Goal: Transaction & Acquisition: Purchase product/service

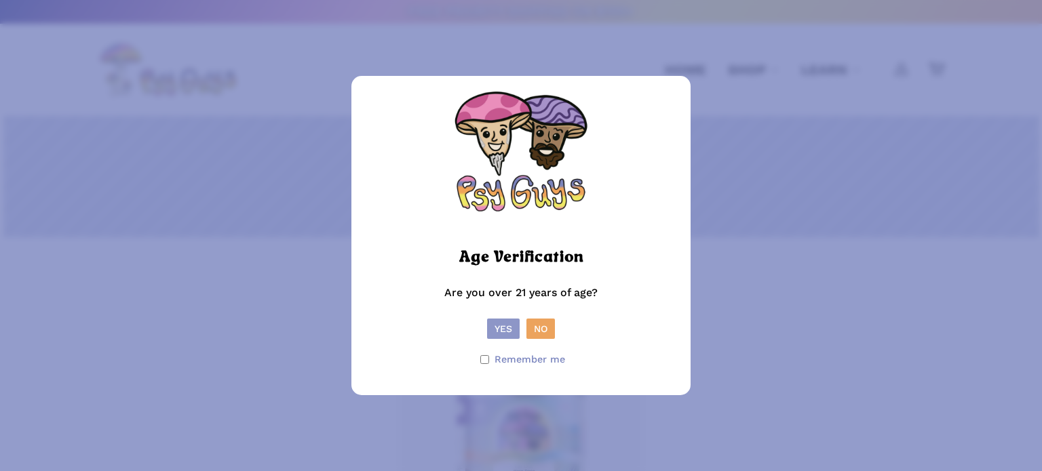
click at [511, 331] on button "Yes" at bounding box center [503, 329] width 33 height 20
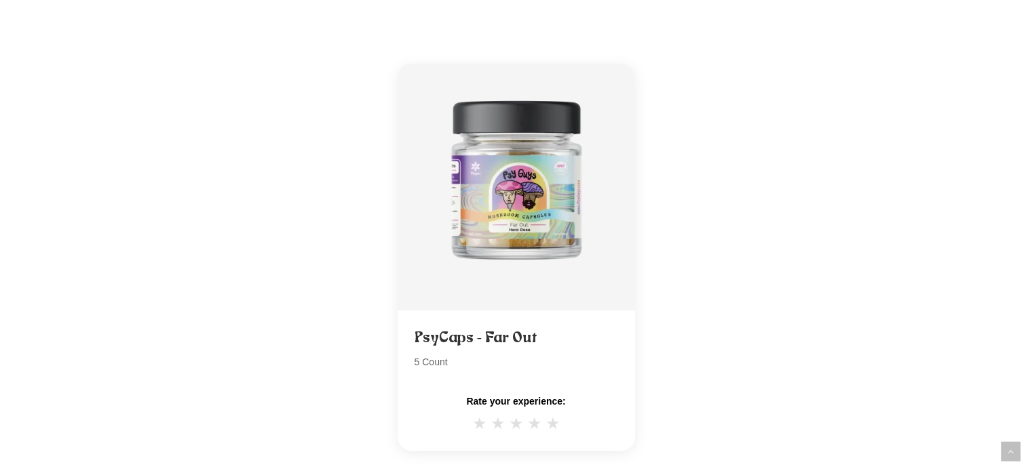
scroll to position [240, 0]
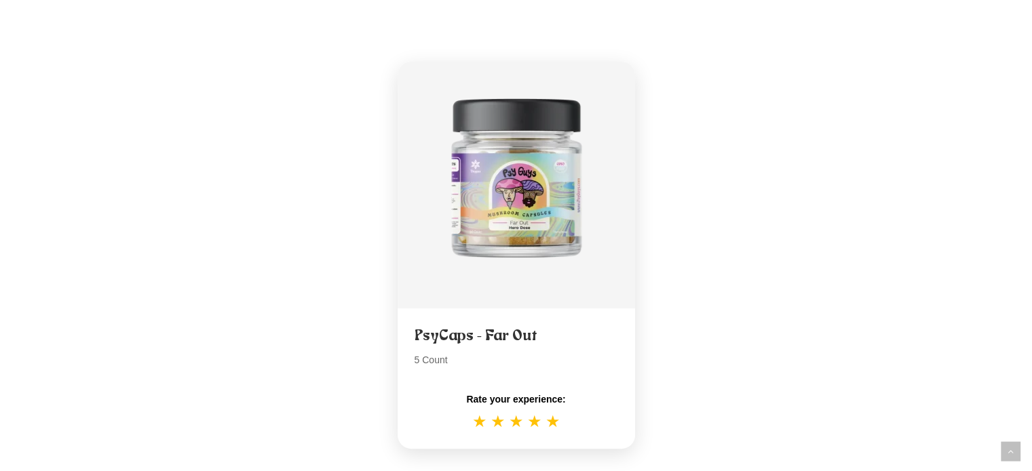
click at [545, 420] on span "★" at bounding box center [552, 422] width 15 height 20
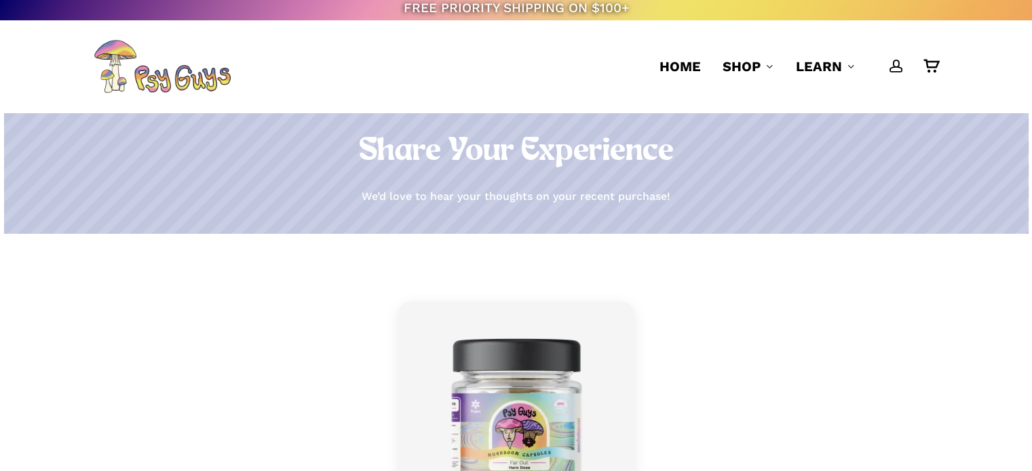
scroll to position [0, 0]
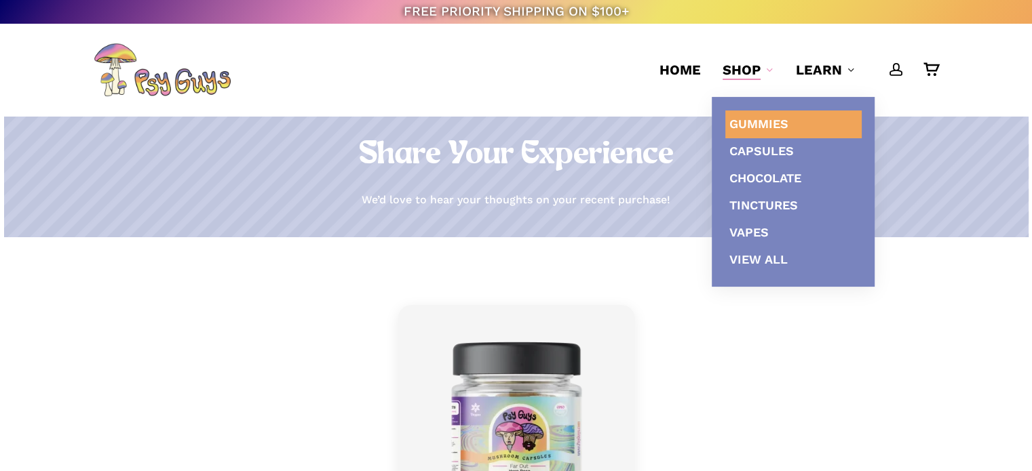
click at [760, 120] on span "Gummies" at bounding box center [758, 124] width 59 height 14
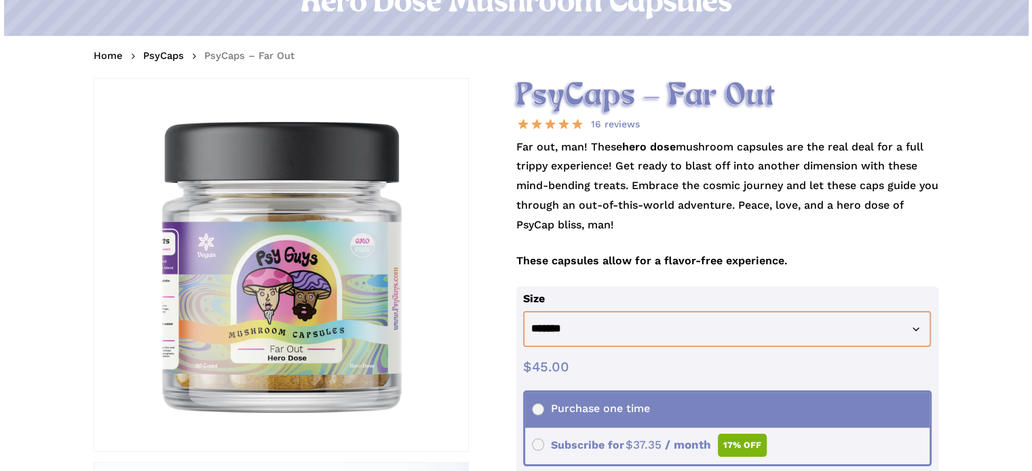
scroll to position [241, 0]
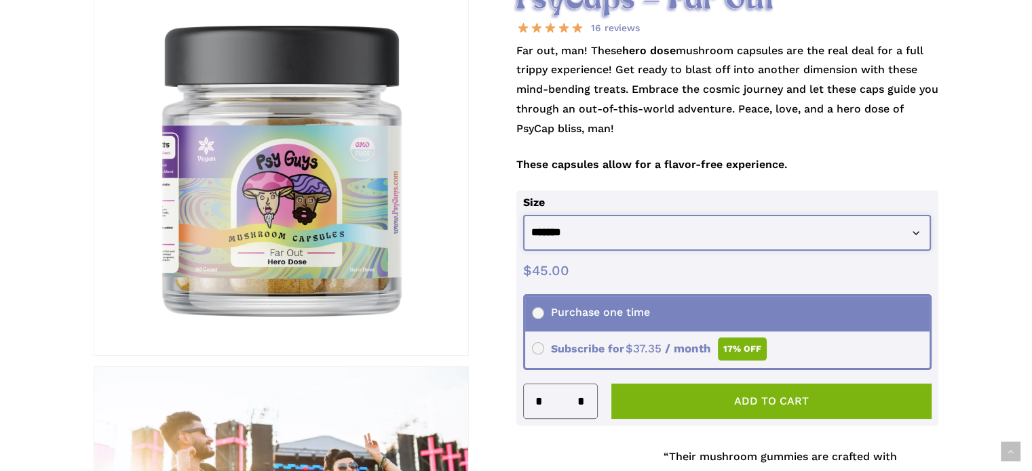
click at [534, 220] on select "**********" at bounding box center [727, 233] width 408 height 36
click at [523, 215] on select "**********" at bounding box center [727, 233] width 408 height 36
click at [570, 233] on select "**********" at bounding box center [727, 233] width 408 height 36
select select "*******"
click at [523, 215] on select "**********" at bounding box center [727, 233] width 408 height 36
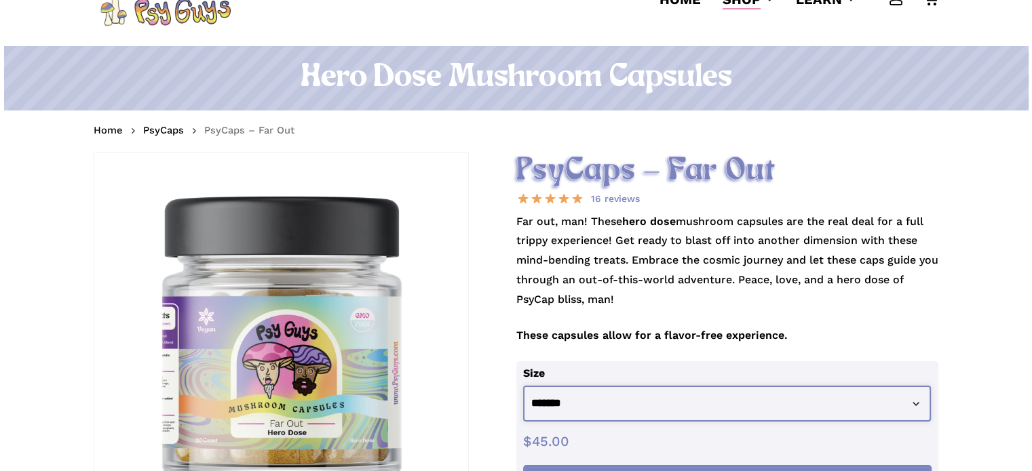
scroll to position [0, 0]
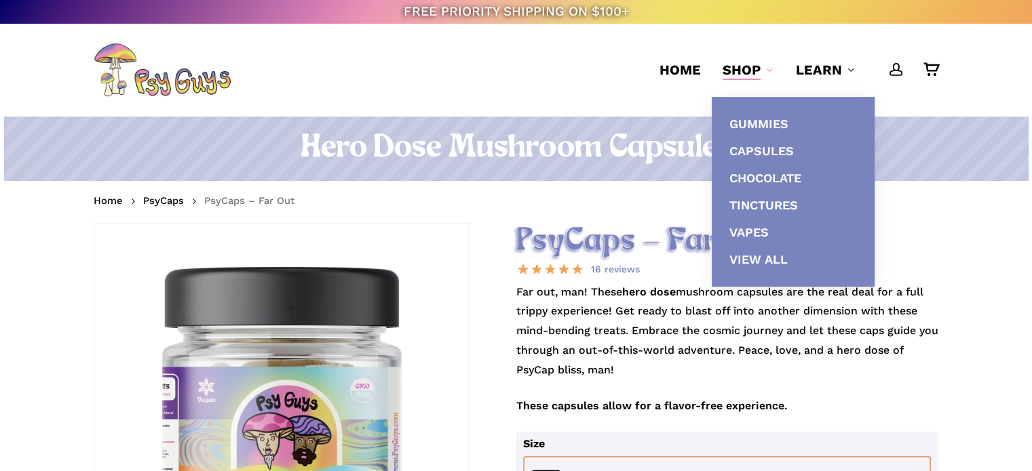
click at [765, 72] on link "Shop" at bounding box center [748, 69] width 52 height 19
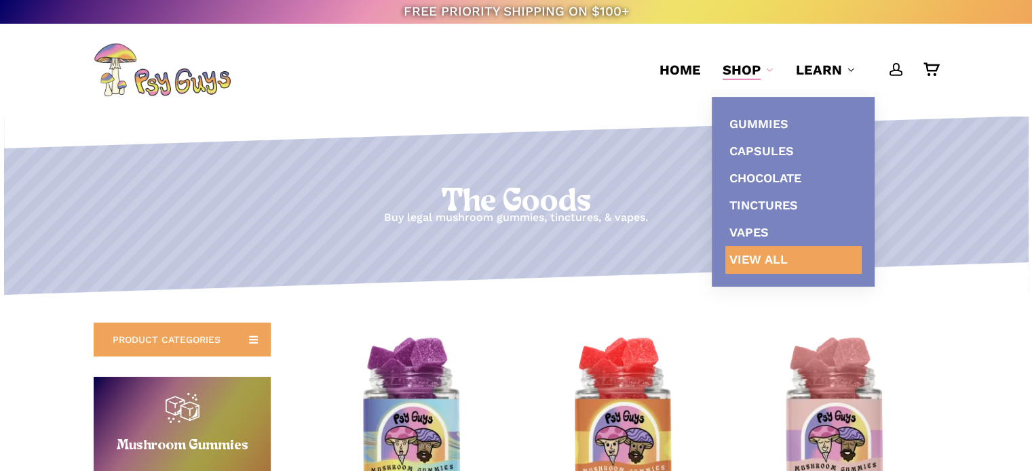
click at [768, 255] on span "View All" at bounding box center [758, 259] width 58 height 14
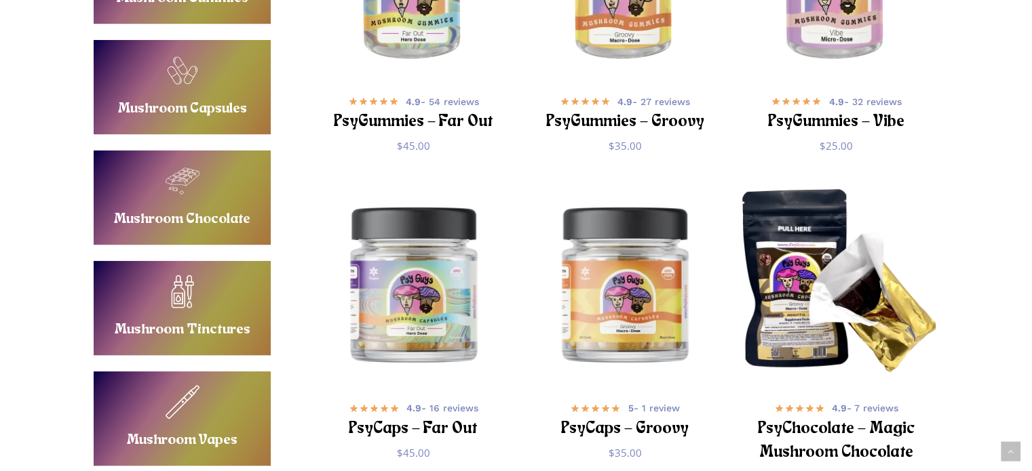
scroll to position [452, 0]
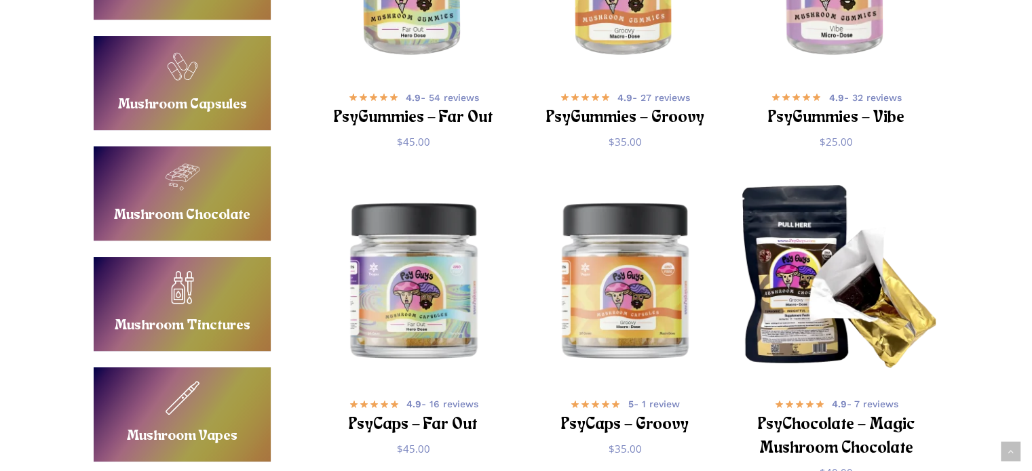
click at [951, 234] on div "**********" at bounding box center [516, 344] width 966 height 947
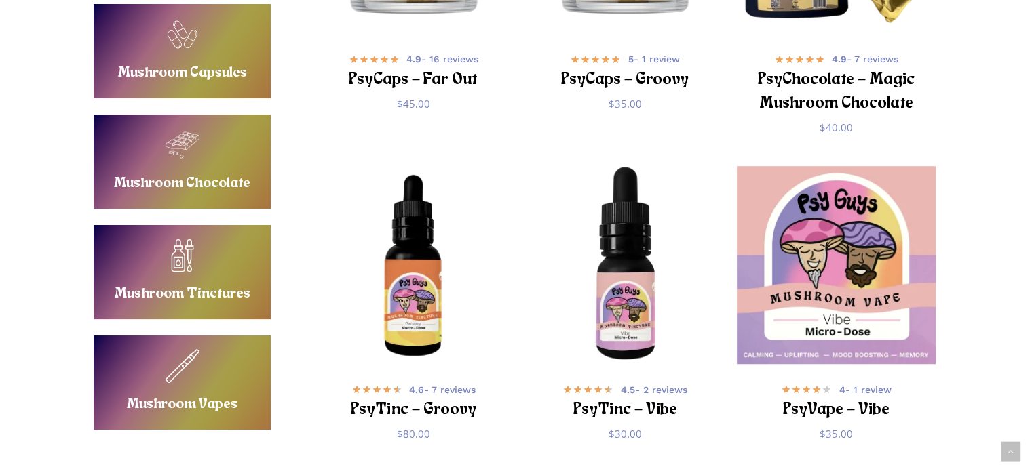
scroll to position [904, 0]
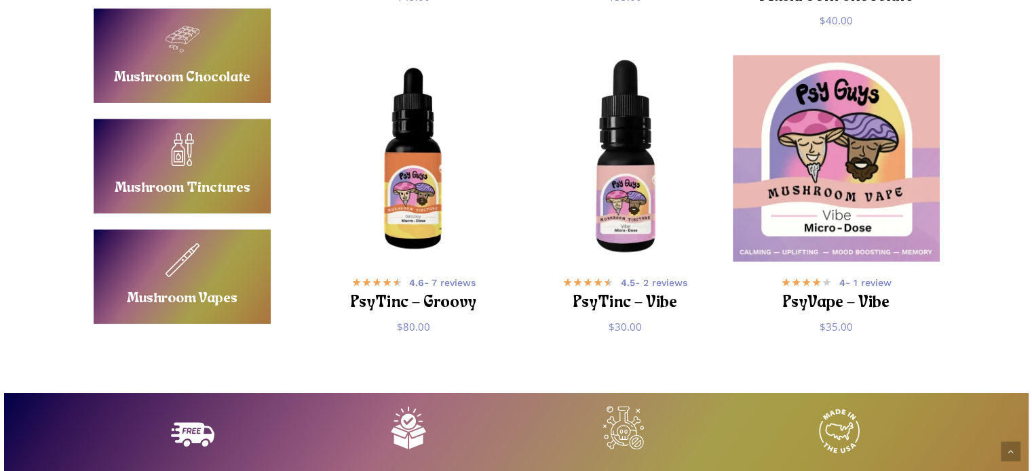
click at [902, 218] on img "PsyVape - Vibe" at bounding box center [835, 158] width 206 height 206
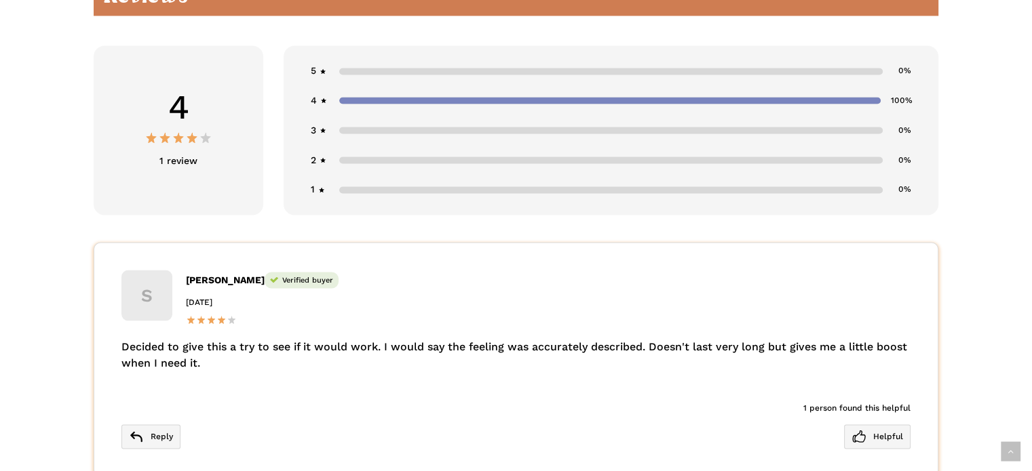
scroll to position [2441, 0]
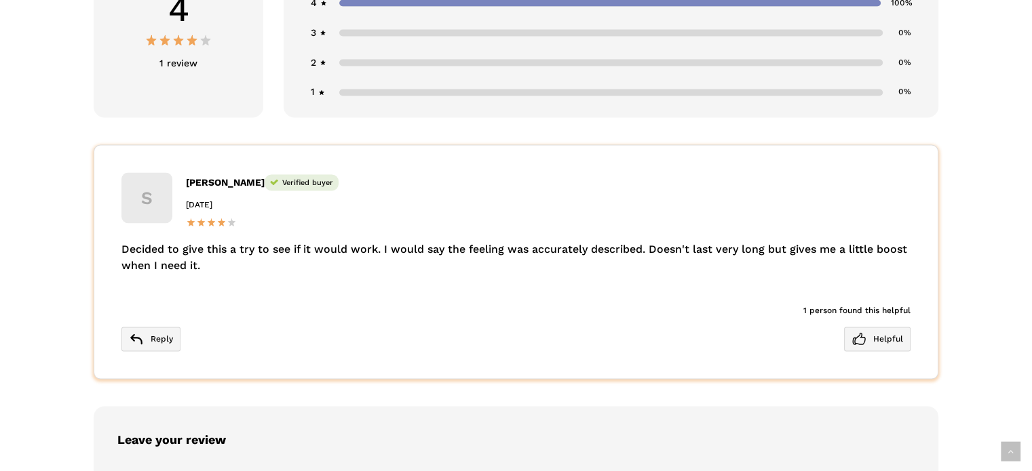
click at [480, 287] on div "S Shelby Verified buyer December 5, 2024 Decided to give this a try to see if i…" at bounding box center [516, 261] width 844 height 234
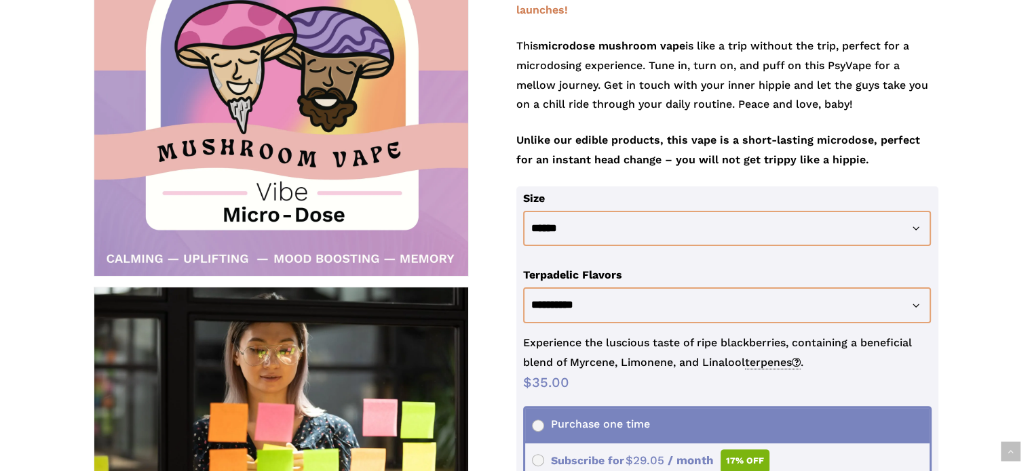
scroll to position [0, 0]
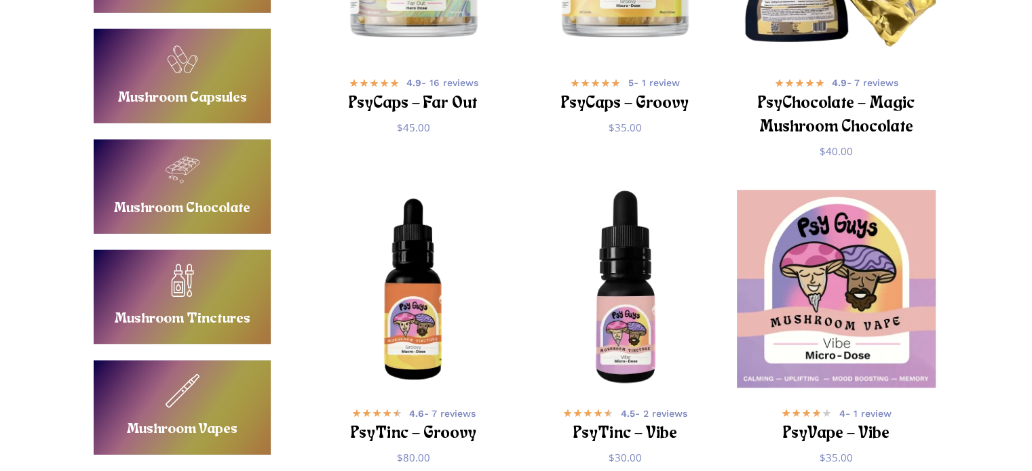
scroll to position [543, 0]
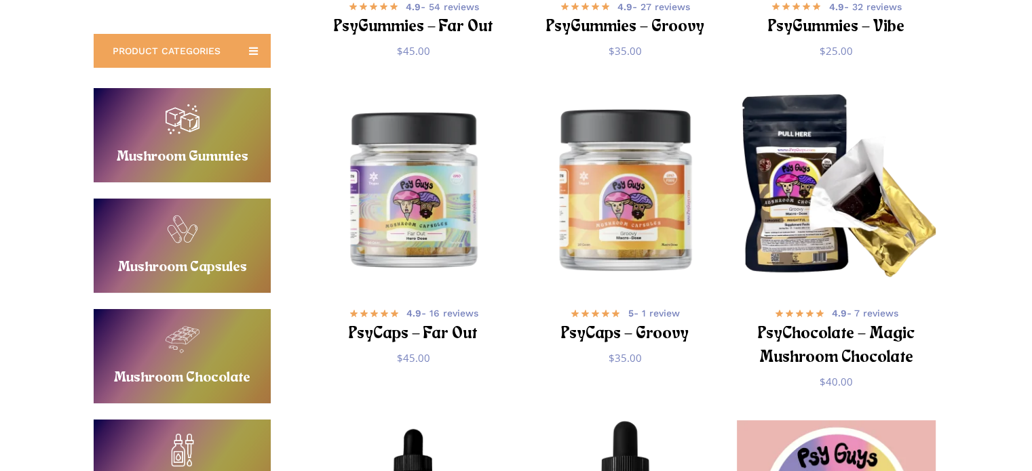
click at [613, 233] on img "PsyCaps - Groovy" at bounding box center [625, 188] width 206 height 206
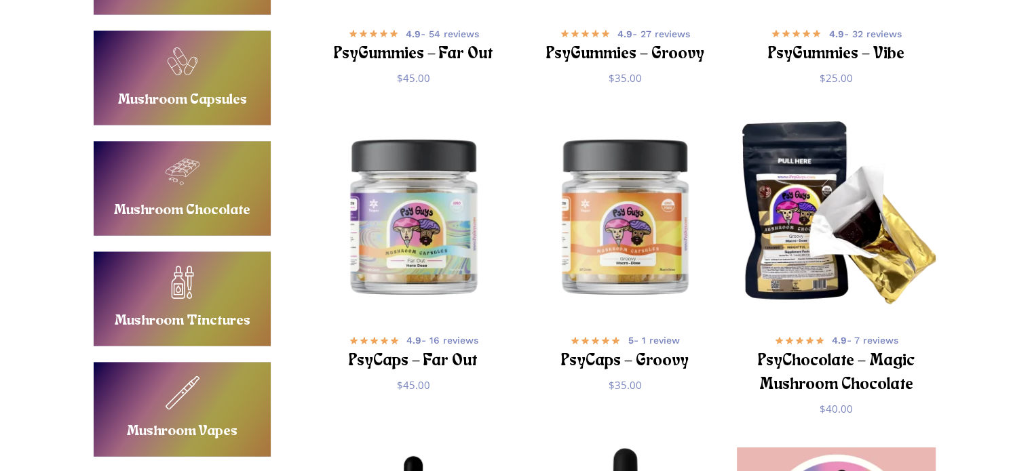
scroll to position [271, 0]
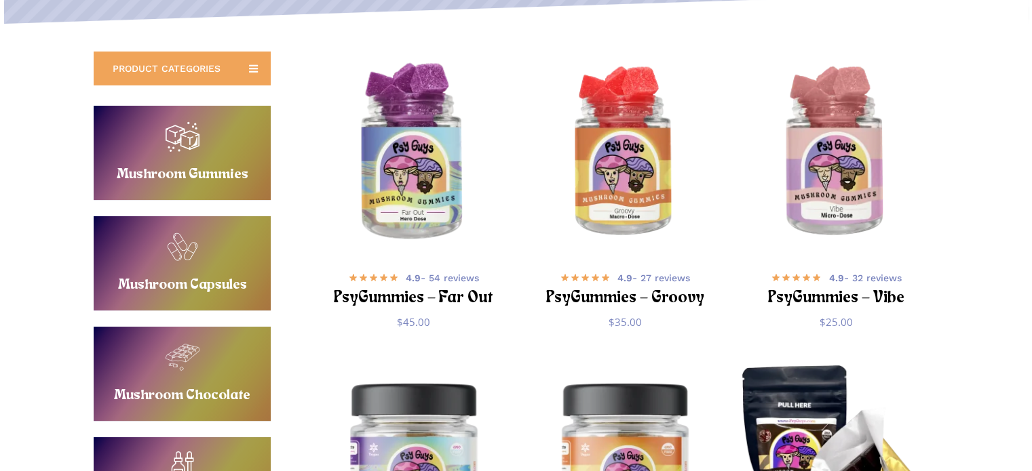
click at [393, 171] on img "PsyGummies - Far Out" at bounding box center [413, 153] width 206 height 206
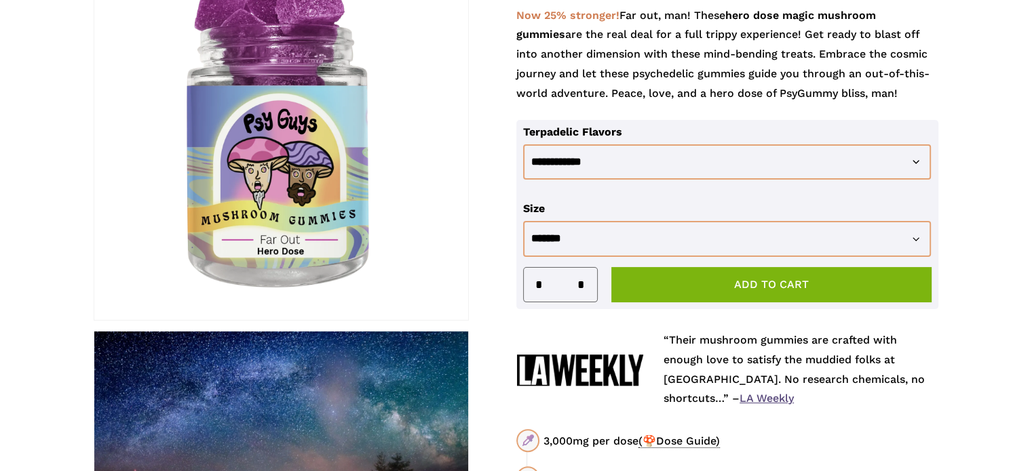
scroll to position [543, 0]
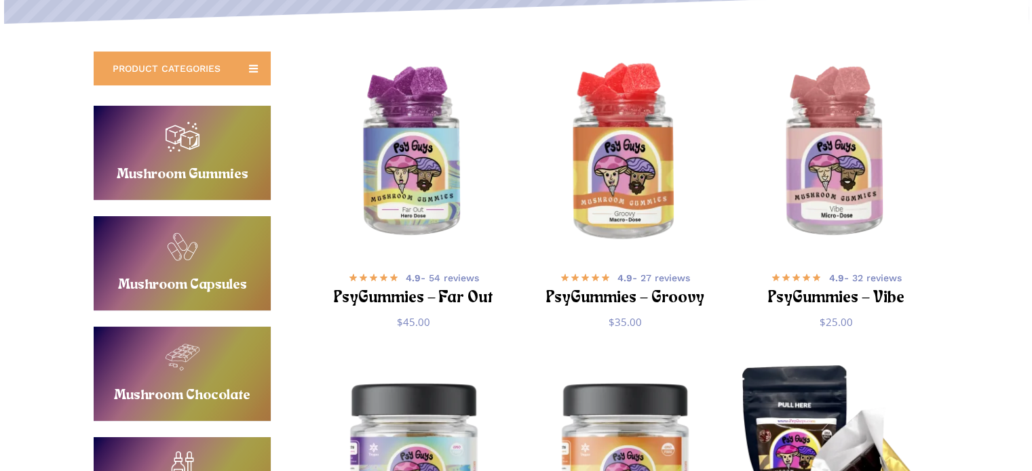
scroll to position [271, 0]
click at [615, 132] on img "PsyGummies - Groovy" at bounding box center [625, 153] width 206 height 206
click at [621, 195] on img "PsyGummies - Groovy" at bounding box center [625, 153] width 206 height 206
click at [621, 180] on img "PsyGummies - Groovy" at bounding box center [625, 153] width 206 height 206
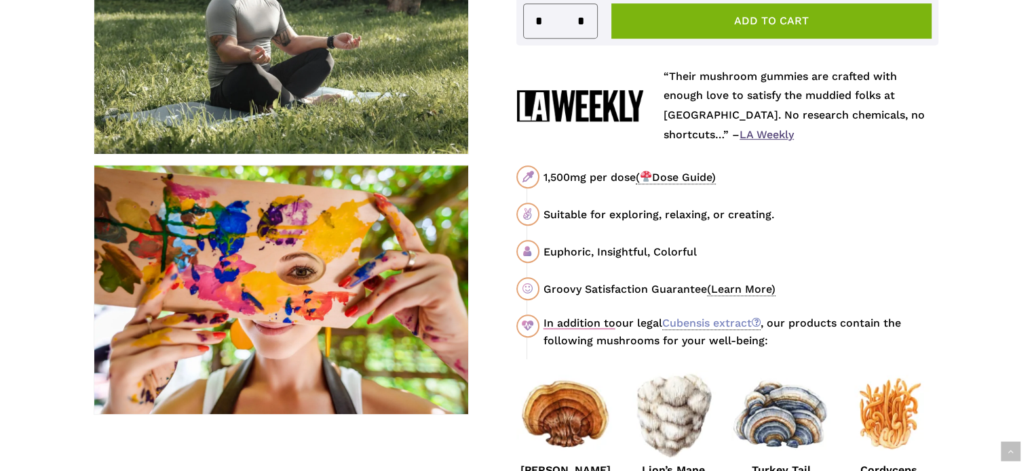
scroll to position [543, 0]
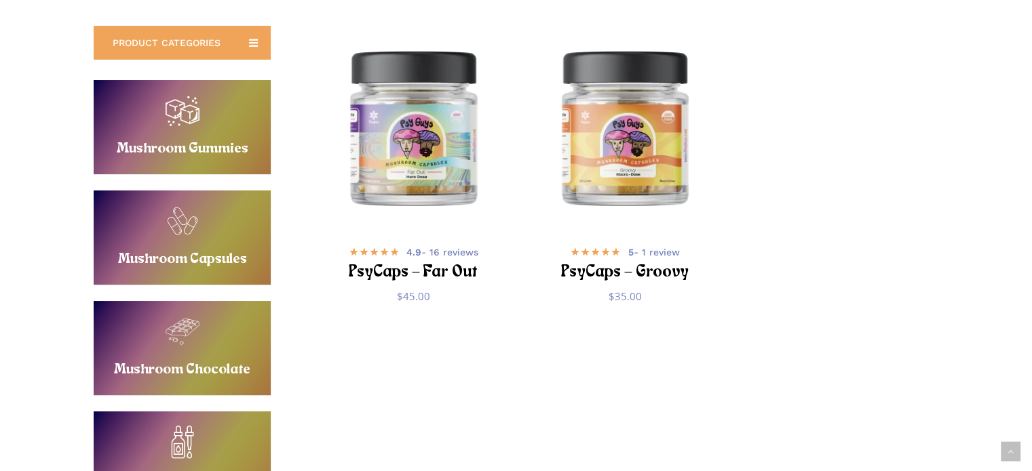
scroll to position [271, 0]
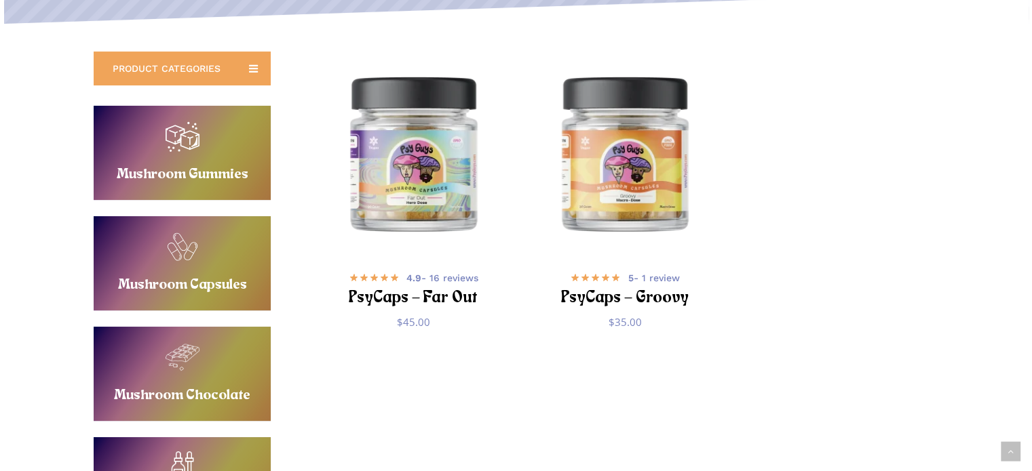
click at [205, 132] on link "Buy Mushroom Gummies" at bounding box center [182, 153] width 177 height 94
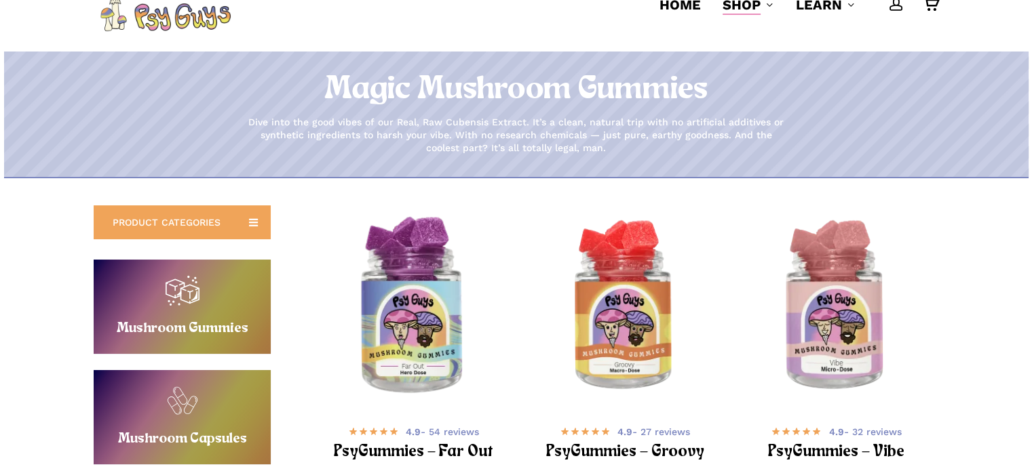
click at [425, 256] on img "PsyGummies - Far Out" at bounding box center [413, 307] width 206 height 206
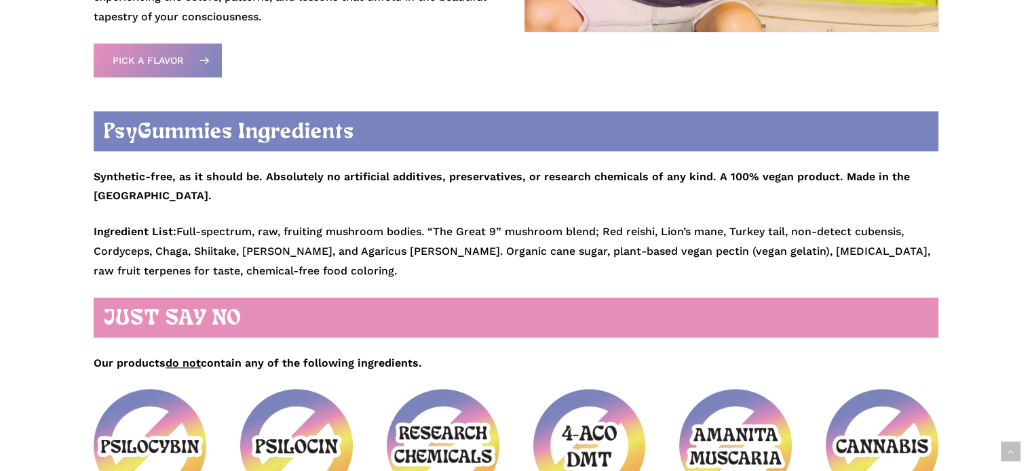
click at [454, 265] on div "PsyGummies Ingredients Synthetic-free, as it should be. Absolutely no artificia…" at bounding box center [516, 306] width 844 height 391
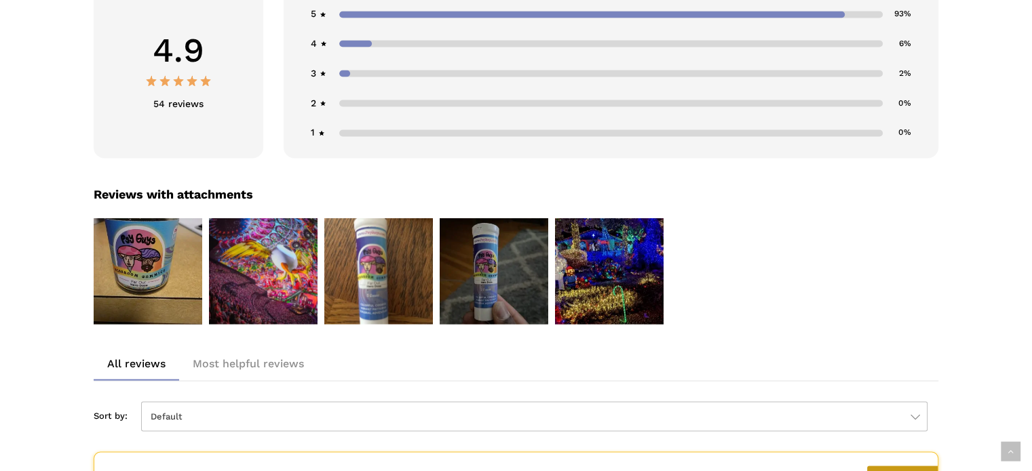
scroll to position [2332, 0]
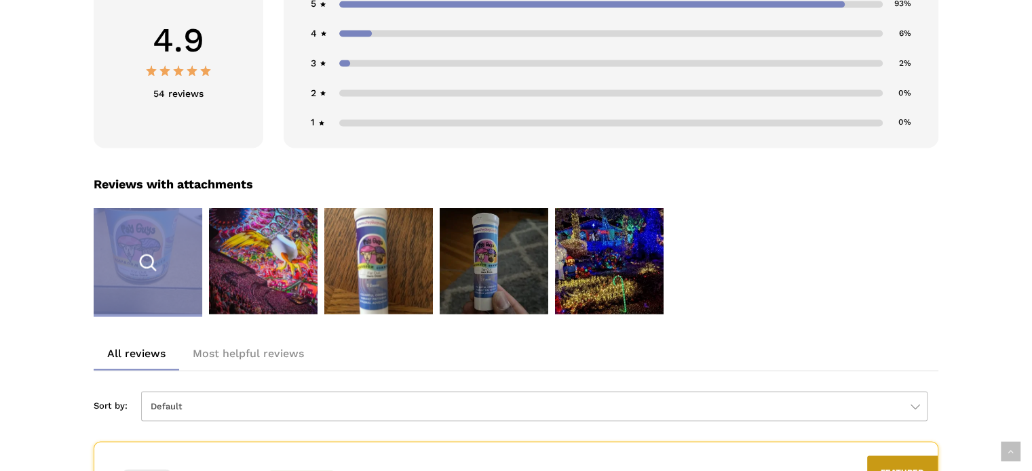
click at [180, 264] on div "1 / 5" at bounding box center [148, 262] width 109 height 109
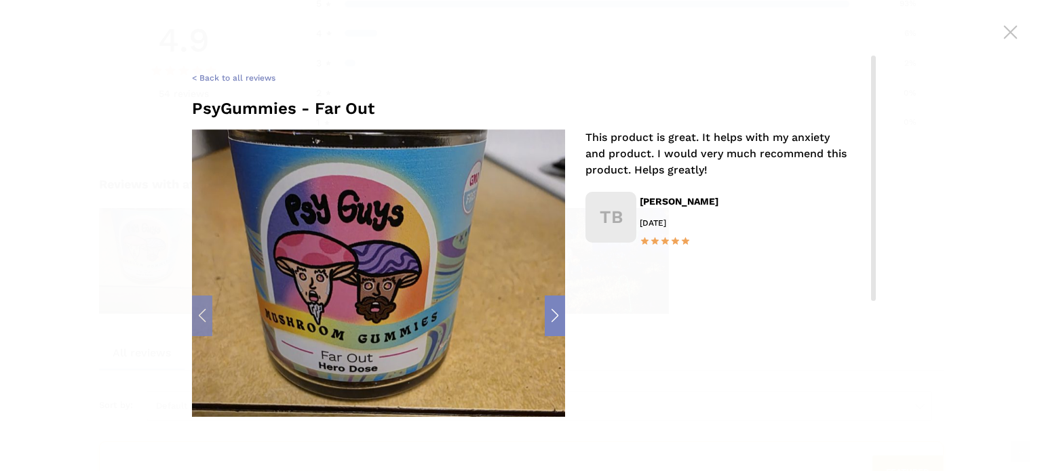
click at [551, 305] on div "Next slide" at bounding box center [555, 316] width 20 height 41
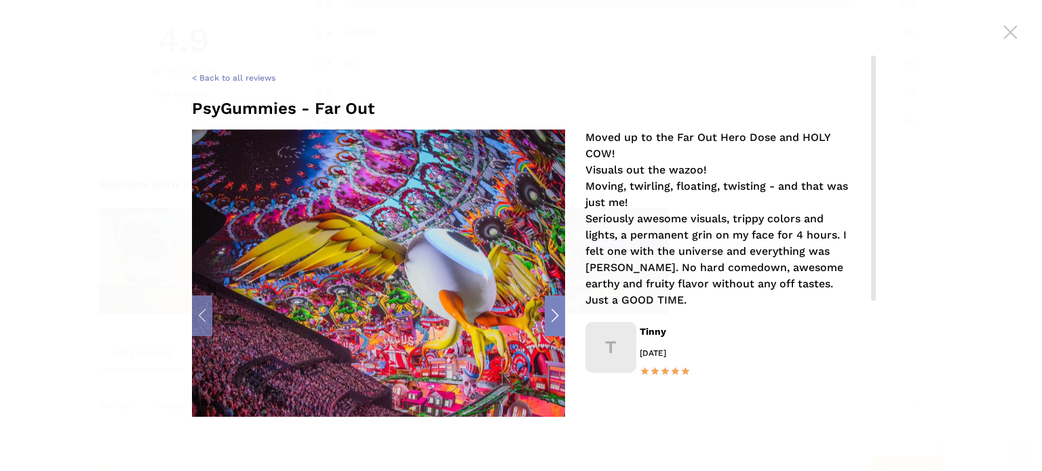
click at [558, 317] on div "Next slide" at bounding box center [555, 316] width 20 height 41
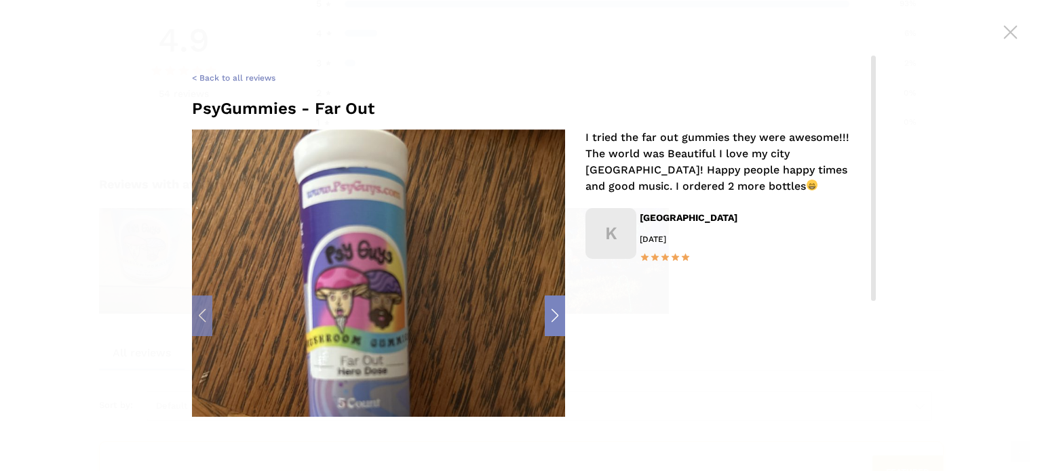
click at [558, 317] on div "Next slide" at bounding box center [555, 316] width 20 height 41
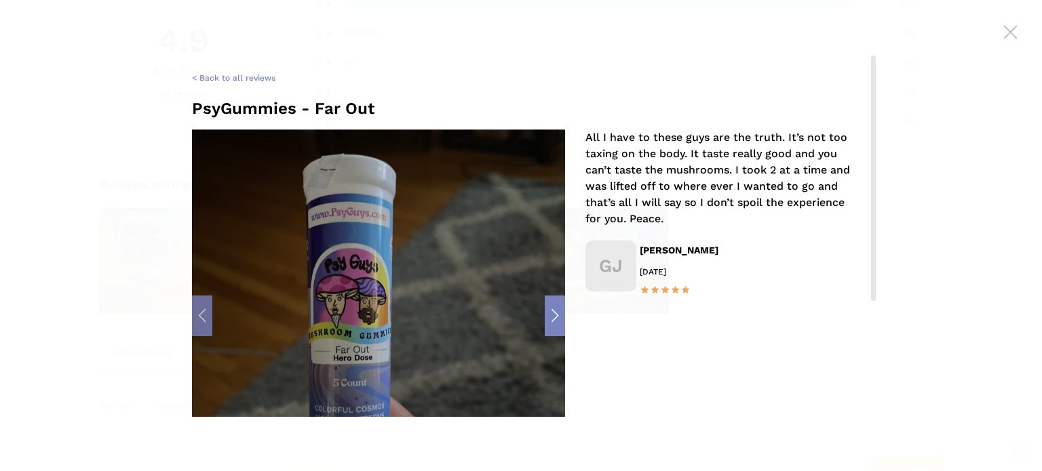
click at [558, 317] on div "Next slide" at bounding box center [555, 316] width 20 height 41
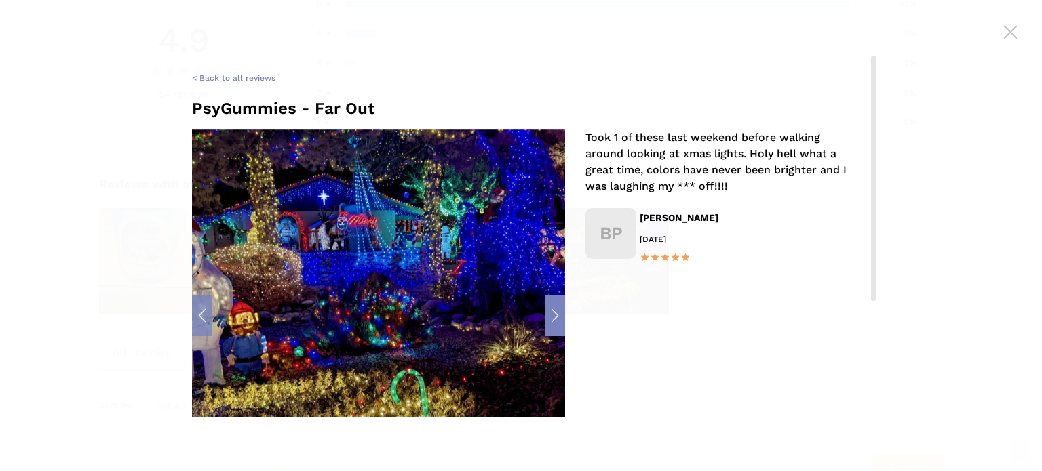
click at [558, 317] on div "Next slide" at bounding box center [555, 316] width 20 height 41
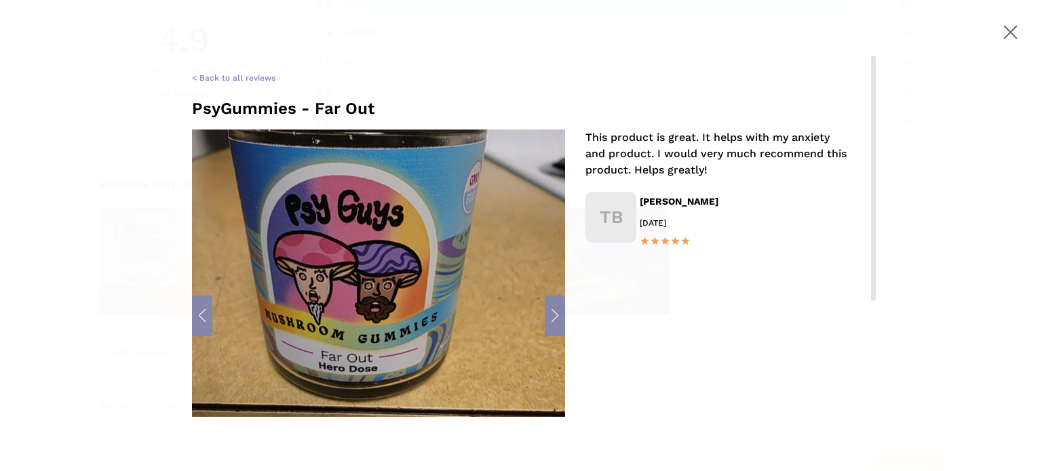
click at [1006, 39] on span at bounding box center [1009, 31] width 47 height 47
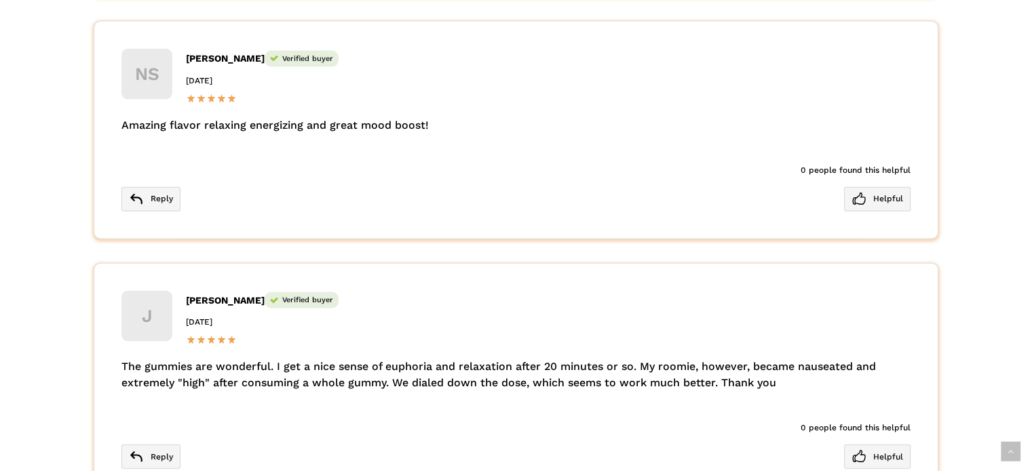
scroll to position [3146, 0]
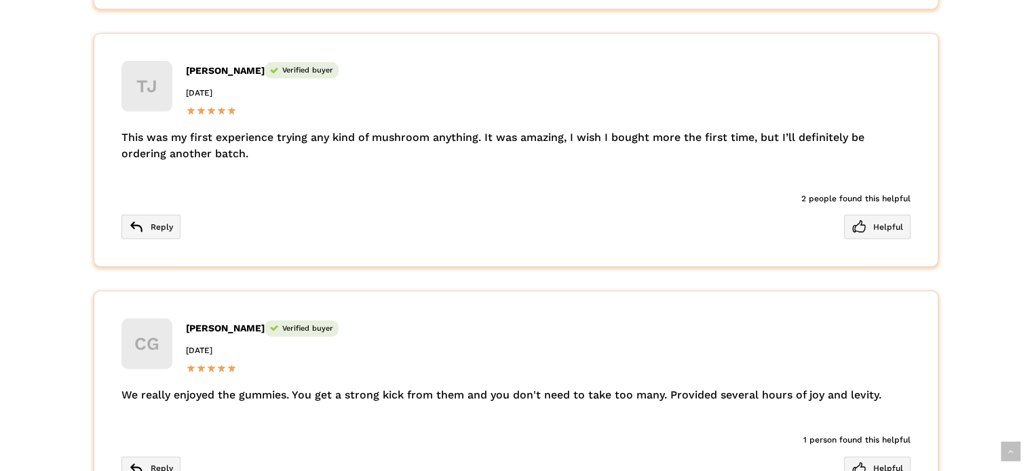
scroll to position [3689, 0]
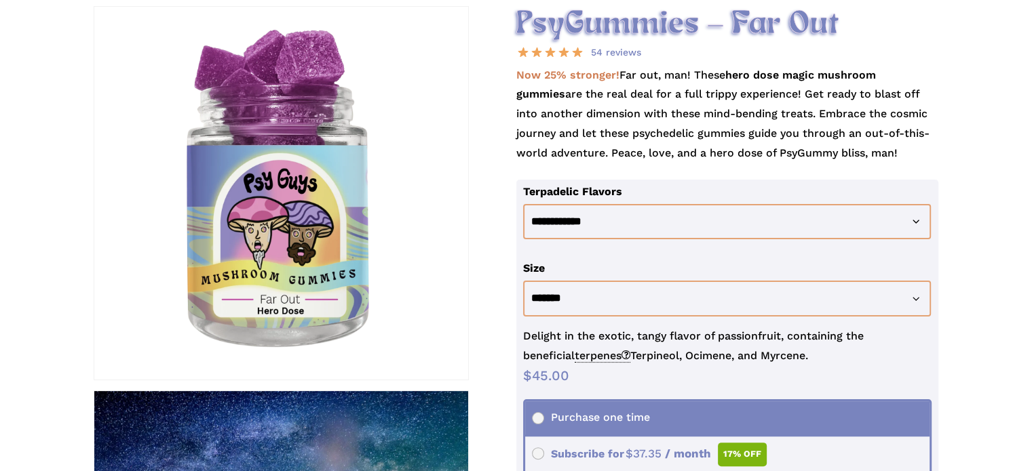
scroll to position [0, 0]
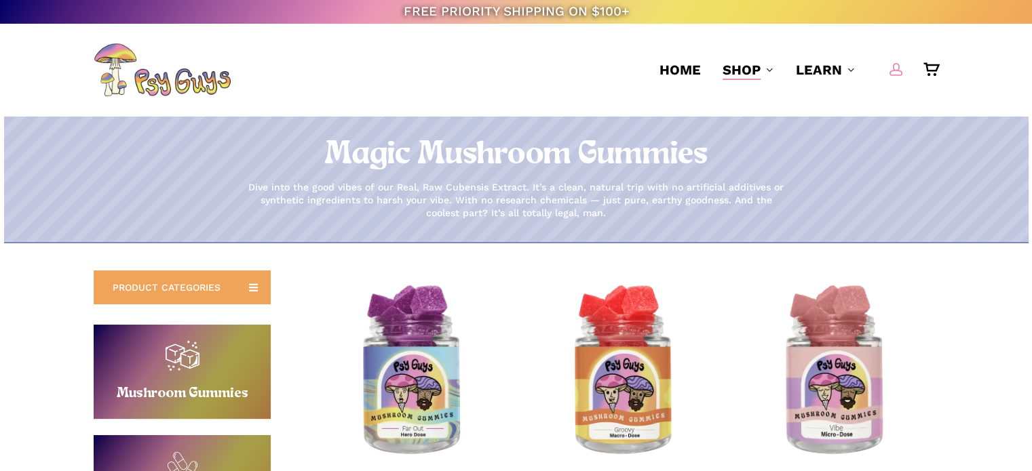
click at [903, 67] on link "account" at bounding box center [896, 69] width 16 height 14
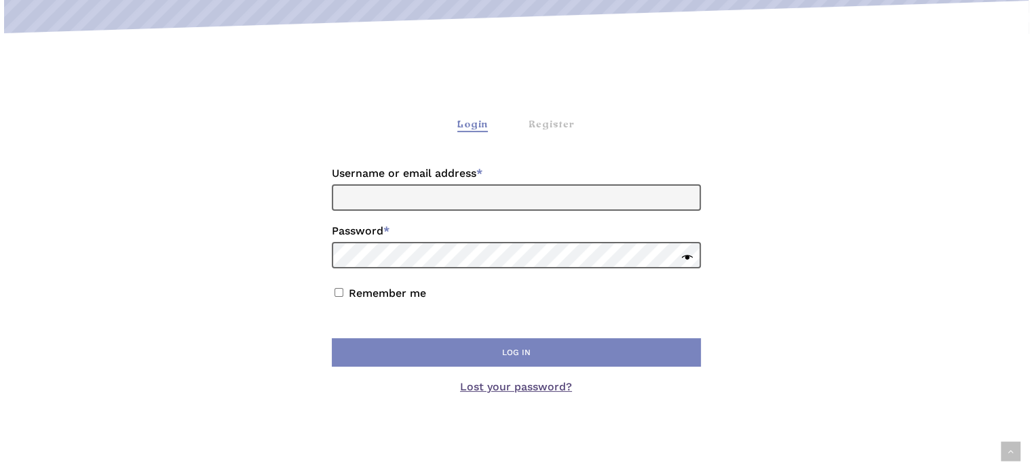
scroll to position [271, 0]
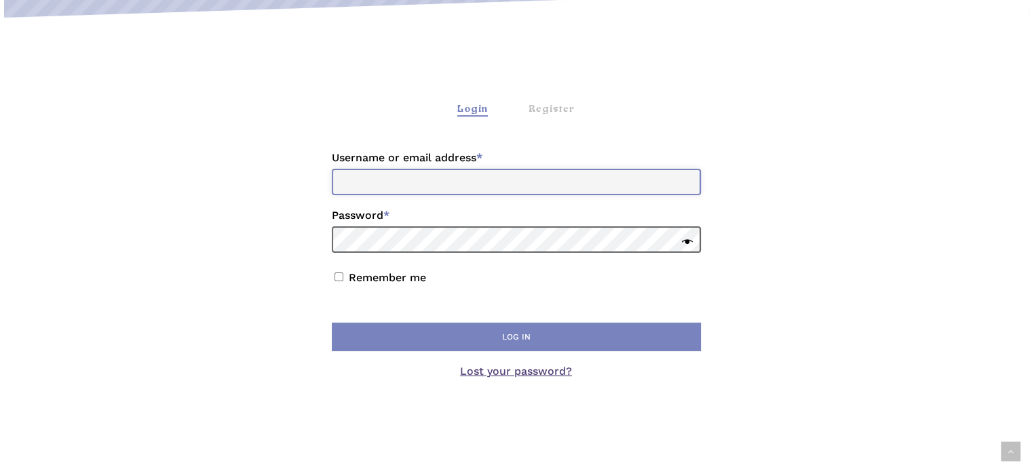
click at [396, 180] on input "Username or email address * Required" at bounding box center [516, 182] width 369 height 26
drag, startPoint x: 201, startPoint y: 201, endPoint x: 212, endPoint y: 201, distance: 11.5
click at [201, 201] on div "Login Register Login Username or email address * Required Password * Required R…" at bounding box center [516, 257] width 844 height 425
click at [545, 108] on div "Register" at bounding box center [551, 109] width 46 height 14
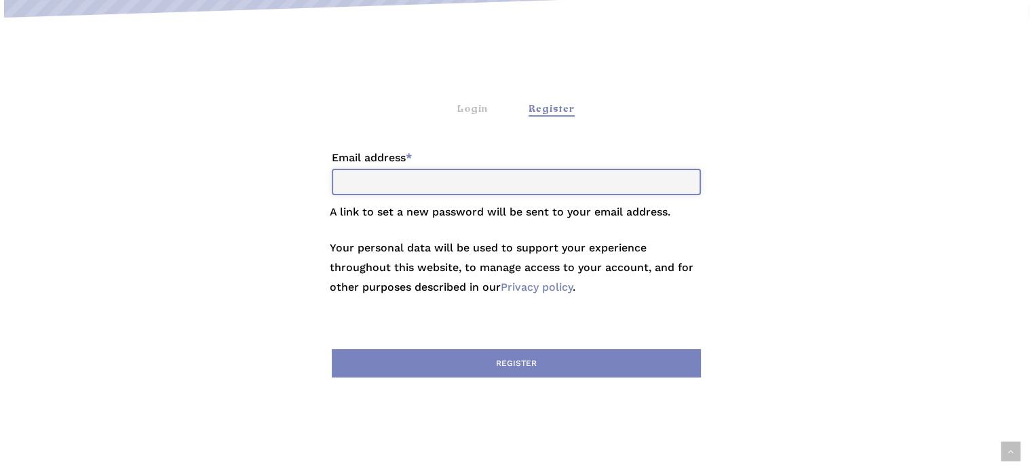
click at [449, 182] on input "Email address * Required" at bounding box center [516, 182] width 369 height 26
type input "**********"
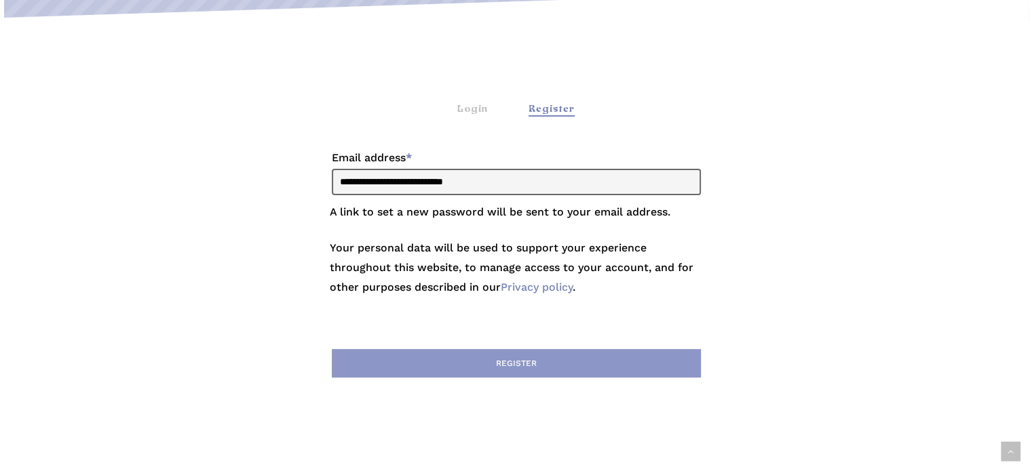
click at [486, 357] on button "Register" at bounding box center [516, 363] width 369 height 28
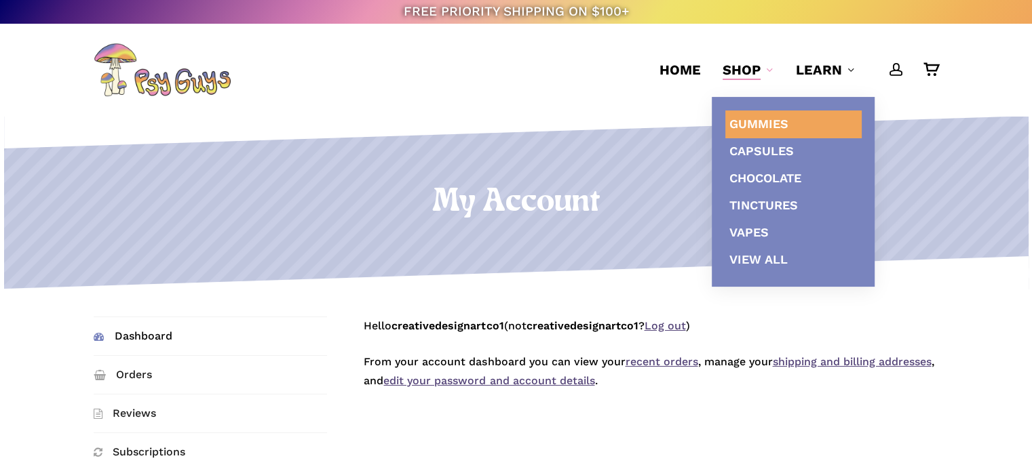
click at [765, 124] on span "Gummies" at bounding box center [758, 124] width 59 height 14
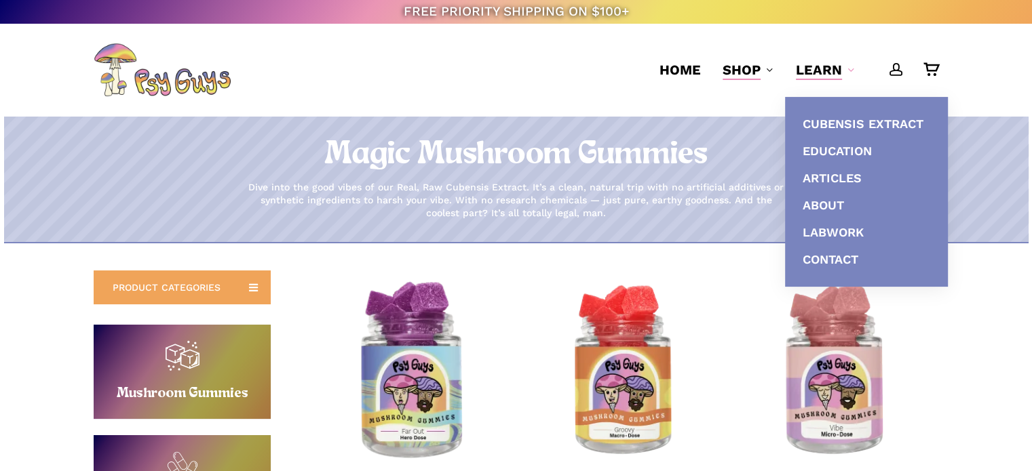
click at [448, 348] on img "PsyGummies - Far Out" at bounding box center [413, 372] width 206 height 206
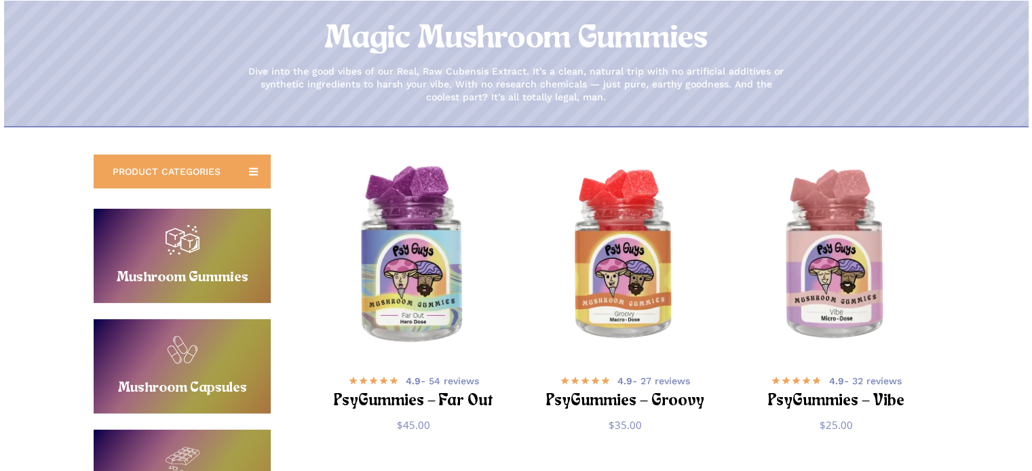
scroll to position [90, 0]
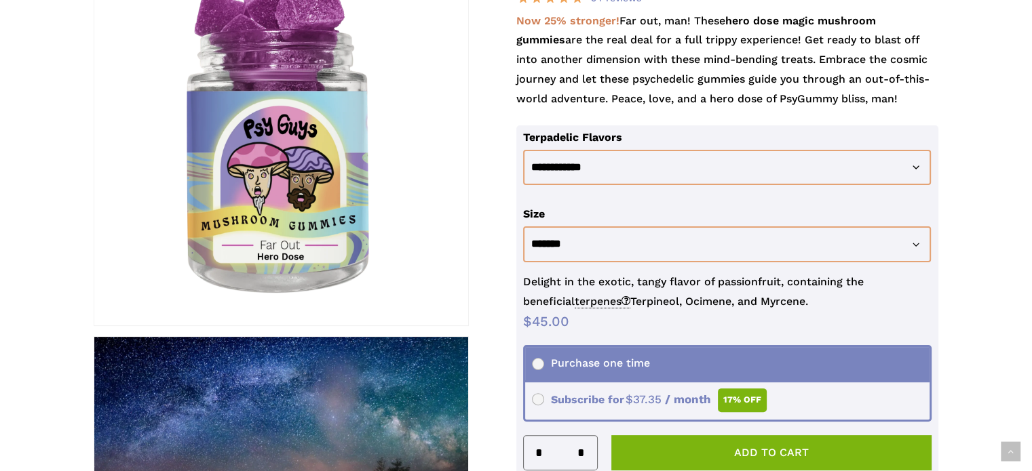
scroll to position [271, 0]
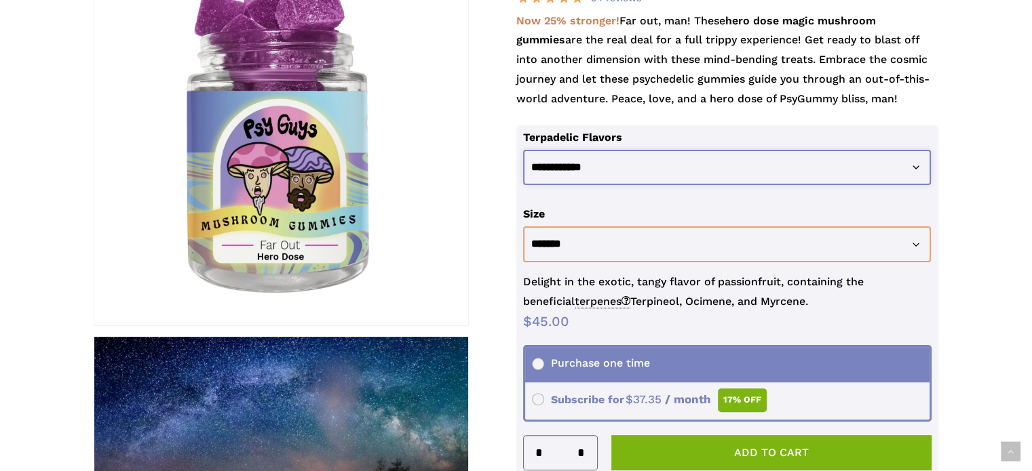
click at [604, 168] on select "**********" at bounding box center [727, 168] width 408 height 36
select select "**********"
click at [523, 150] on select "**********" at bounding box center [727, 168] width 408 height 36
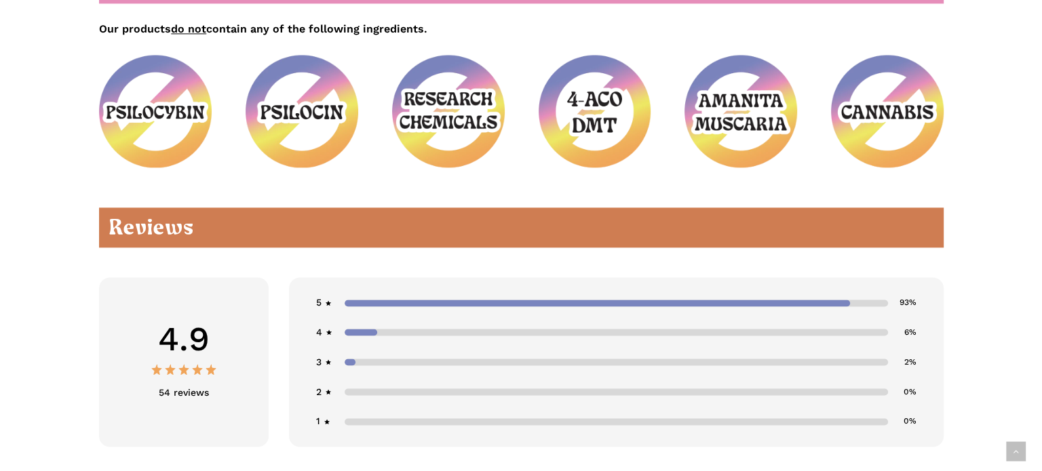
scroll to position [2260, 0]
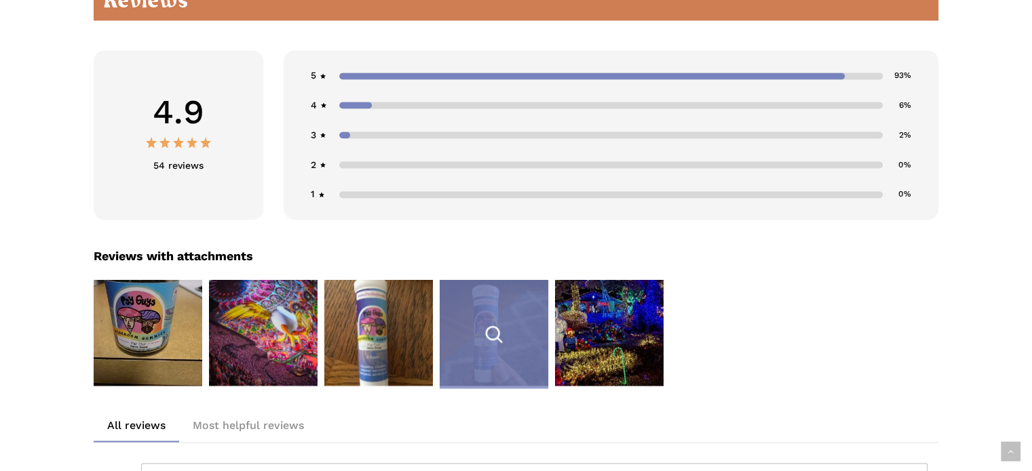
click at [506, 302] on div "4 / 5" at bounding box center [493, 334] width 109 height 109
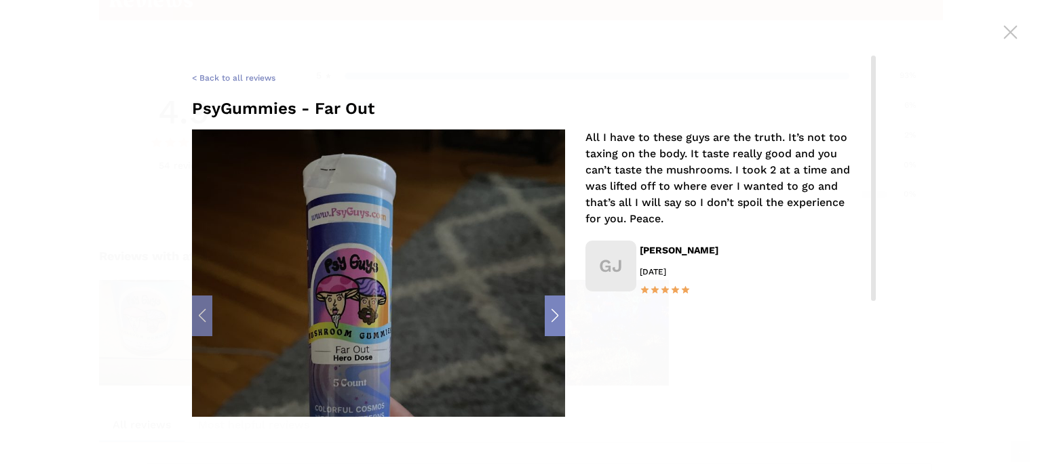
click at [552, 315] on div "Next slide" at bounding box center [555, 316] width 20 height 41
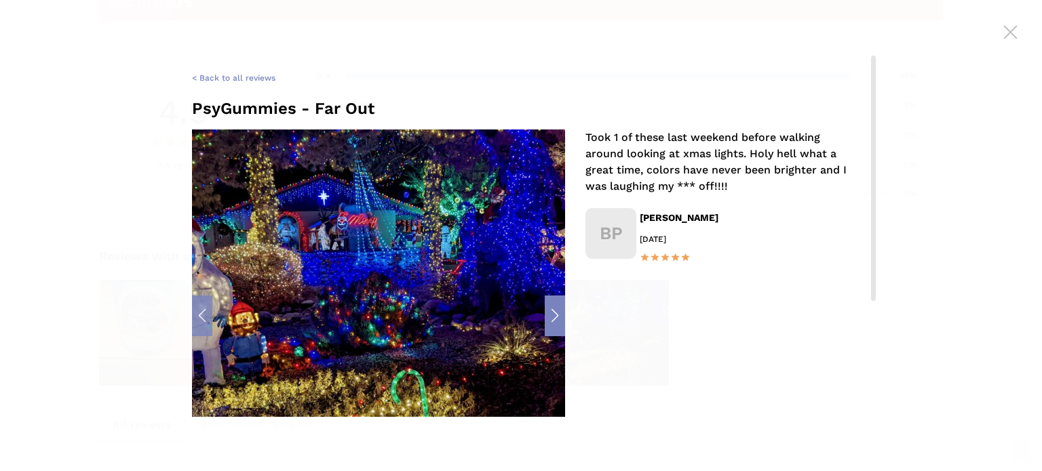
click at [552, 315] on div "Next slide" at bounding box center [555, 316] width 20 height 41
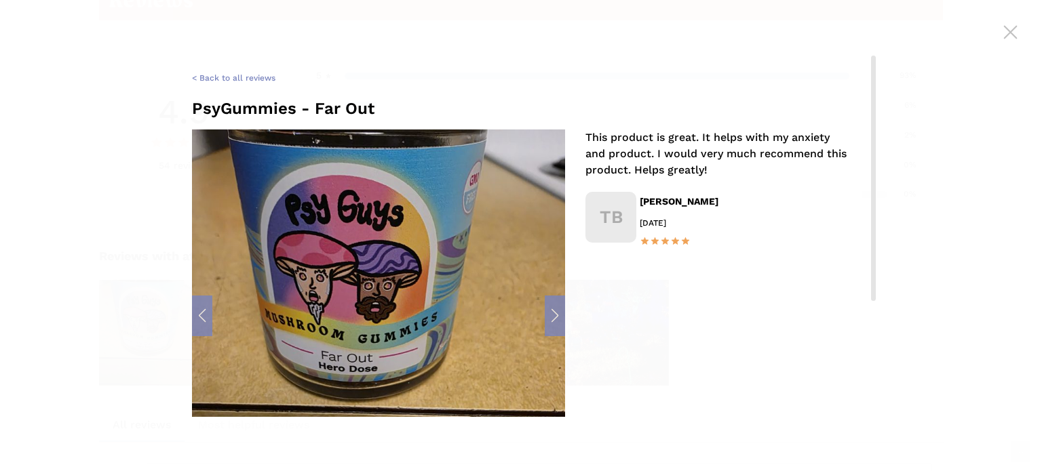
click at [176, 288] on div "< Back to all reviews PsyGummies - Far Out This product is great. It helps with…" at bounding box center [521, 319] width 712 height 530
